Goal: Navigation & Orientation: Find specific page/section

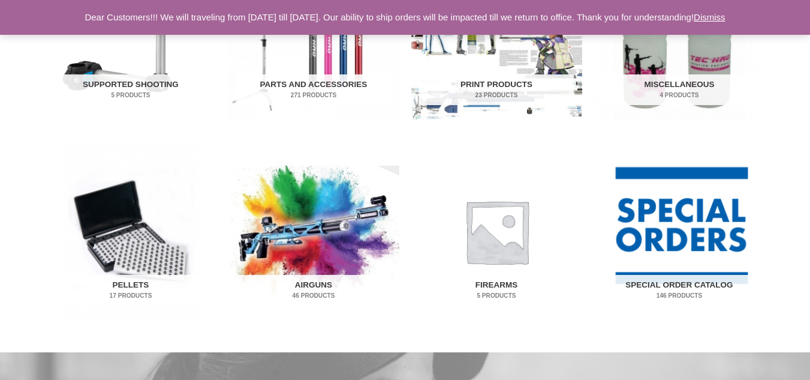
scroll to position [705, 0]
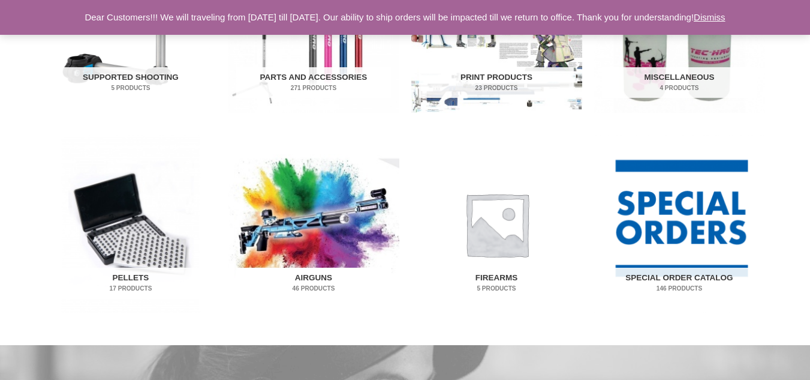
click at [330, 212] on img "Visit product category Airguns" at bounding box center [313, 224] width 171 height 178
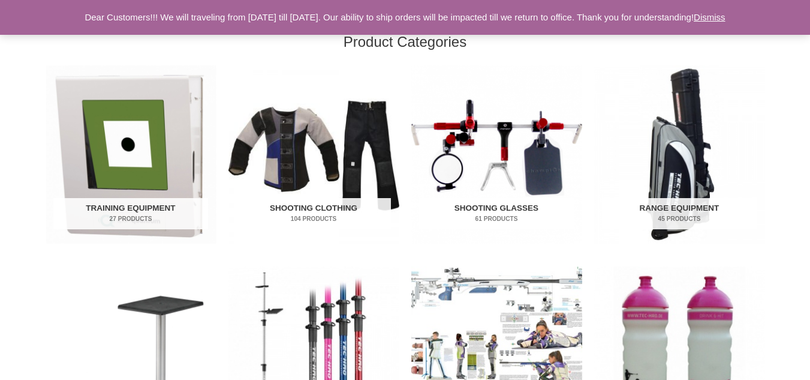
scroll to position [377, 0]
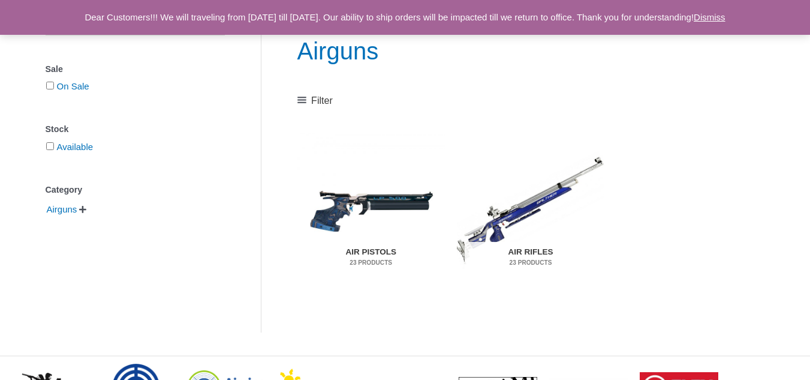
scroll to position [154, 0]
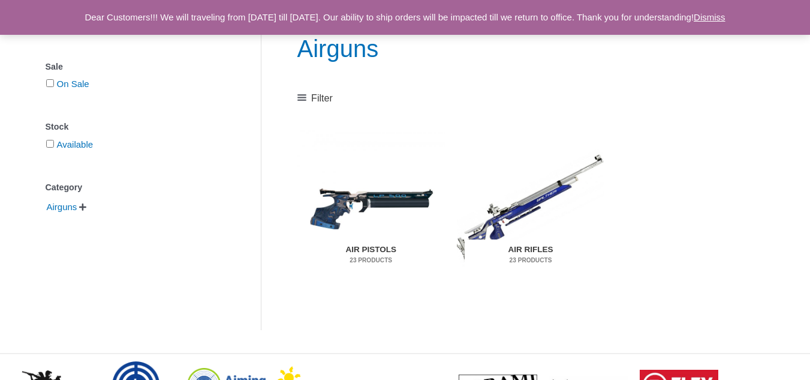
click at [531, 221] on img "Visit product category Air Rifles" at bounding box center [531, 207] width 148 height 155
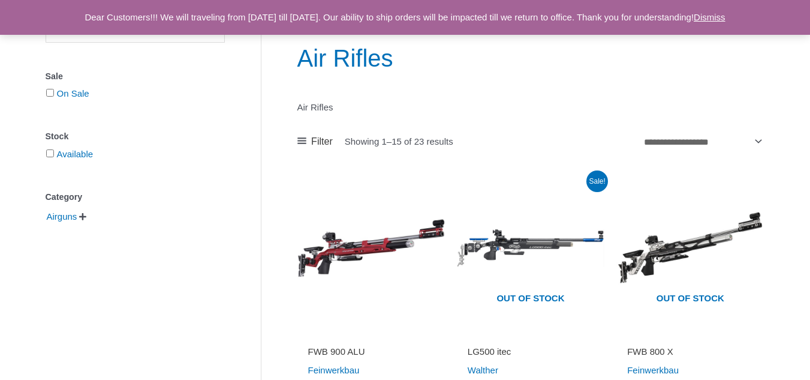
scroll to position [201, 0]
